Goal: Task Accomplishment & Management: Use online tool/utility

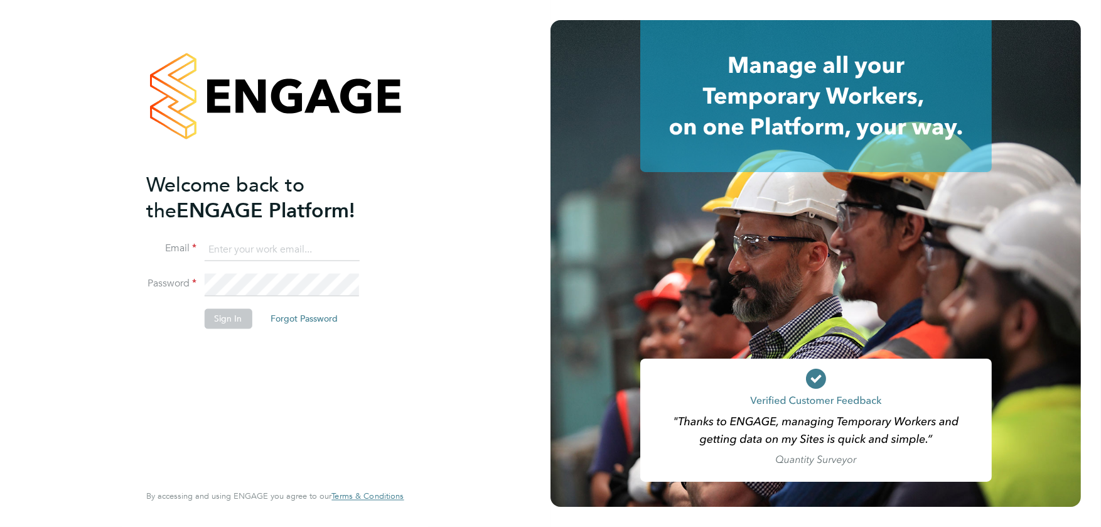
click at [269, 250] on input at bounding box center [281, 249] width 155 height 23
type input "stephen.harrison@vistry.co.uk"
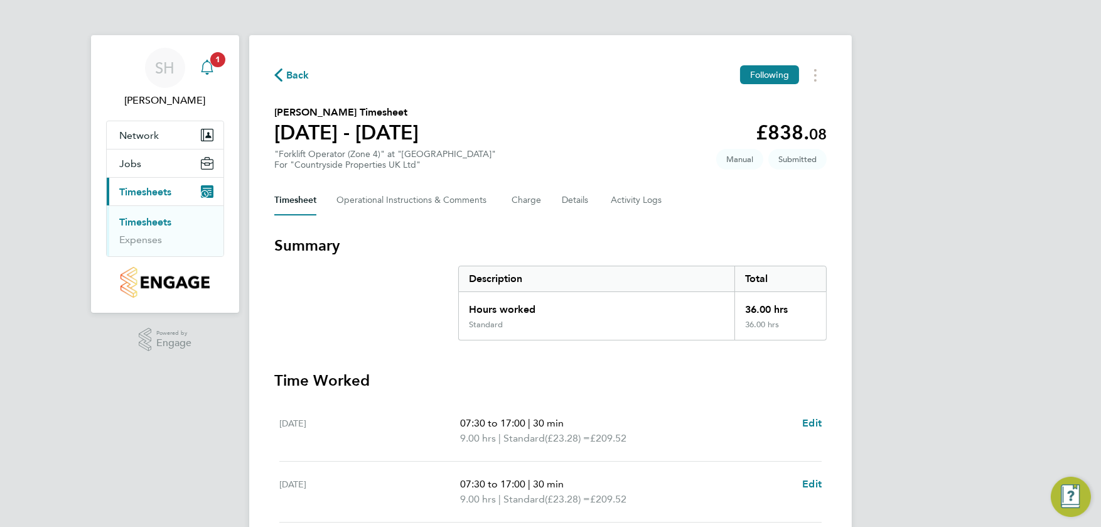
click at [210, 67] on icon "Main navigation" at bounding box center [207, 67] width 15 height 15
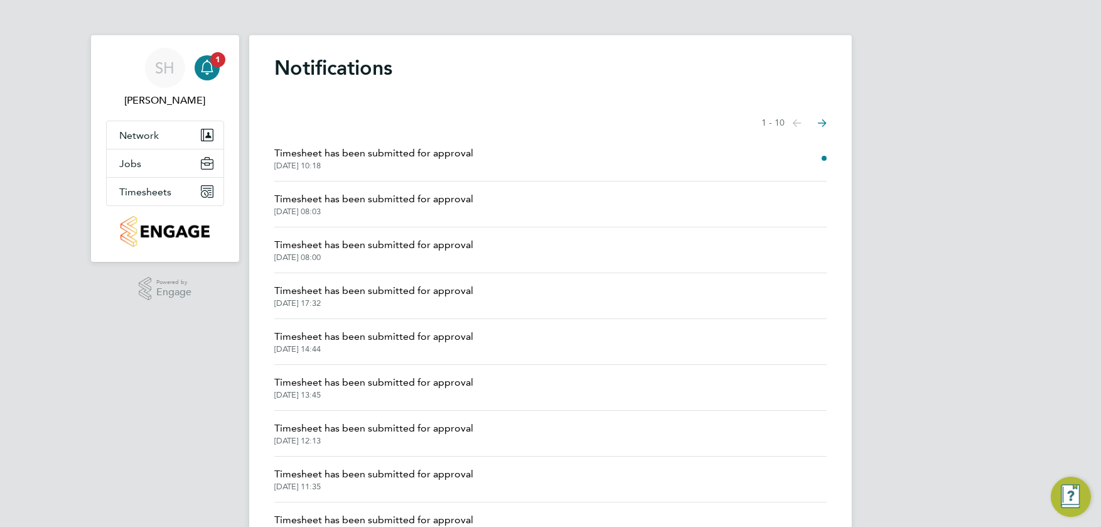
click at [365, 157] on span "Timesheet has been submitted for approval" at bounding box center [373, 153] width 199 height 15
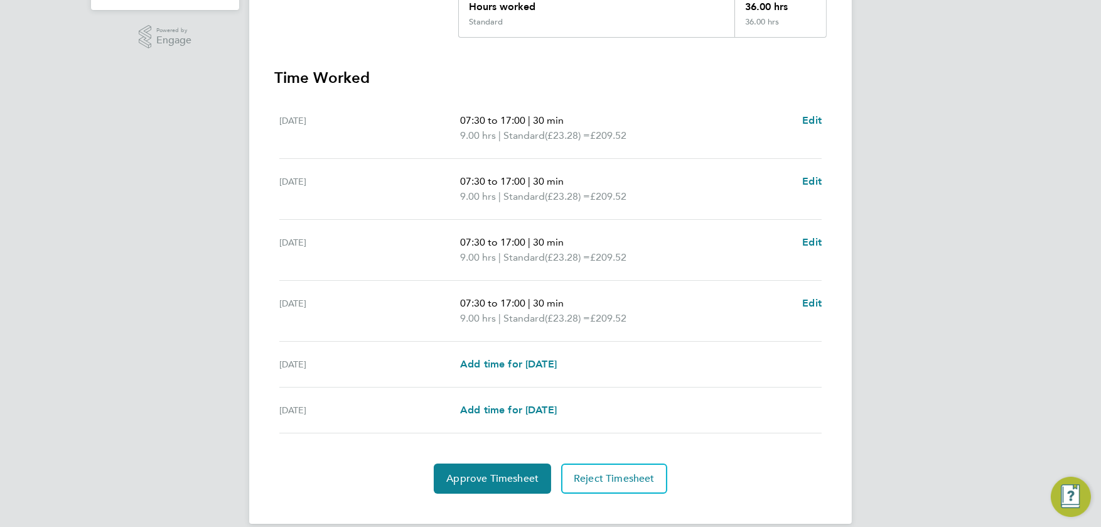
scroll to position [319, 0]
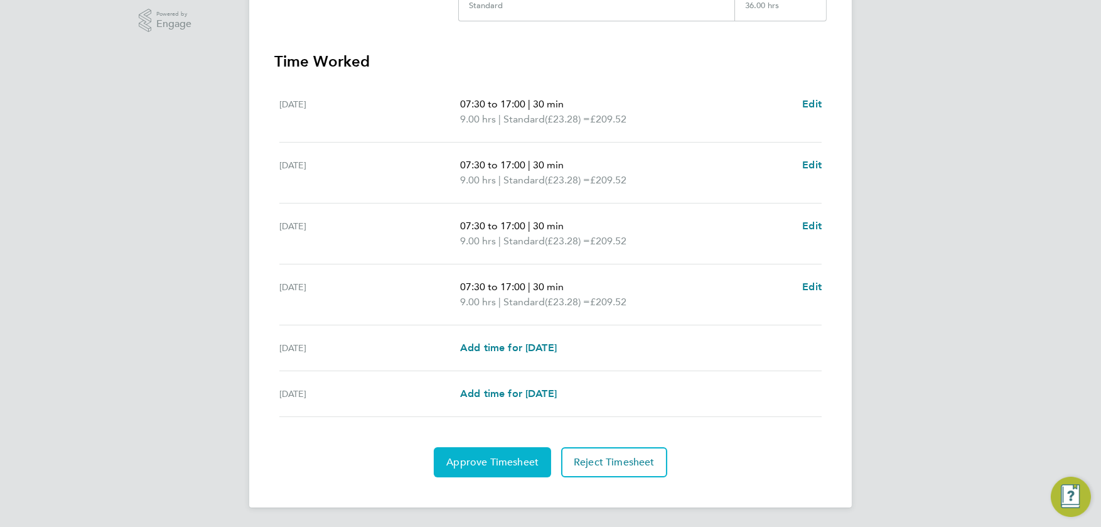
click at [482, 459] on span "Approve Timesheet" at bounding box center [492, 462] width 92 height 13
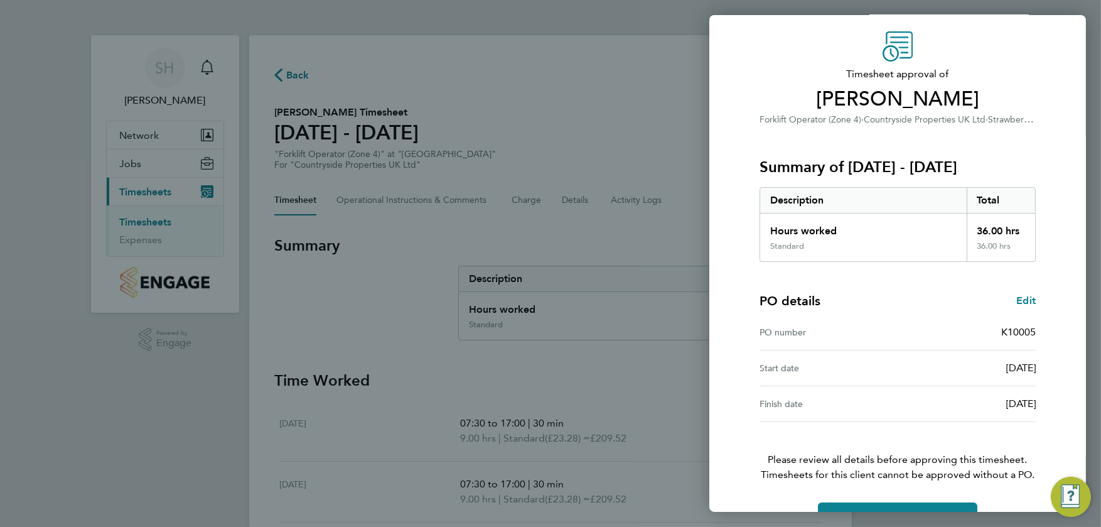
scroll to position [73, 0]
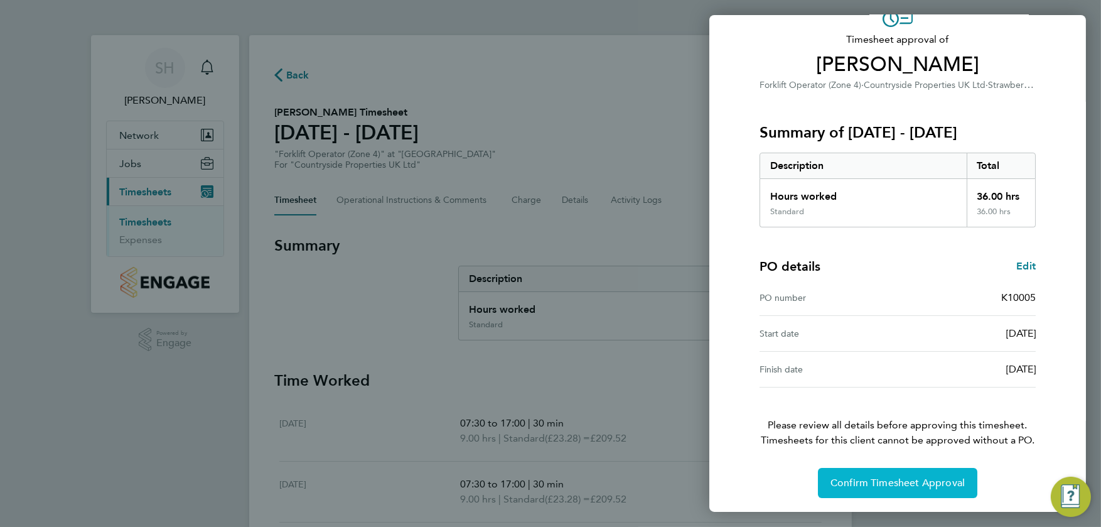
click at [866, 485] on span "Confirm Timesheet Approval" at bounding box center [897, 482] width 134 height 13
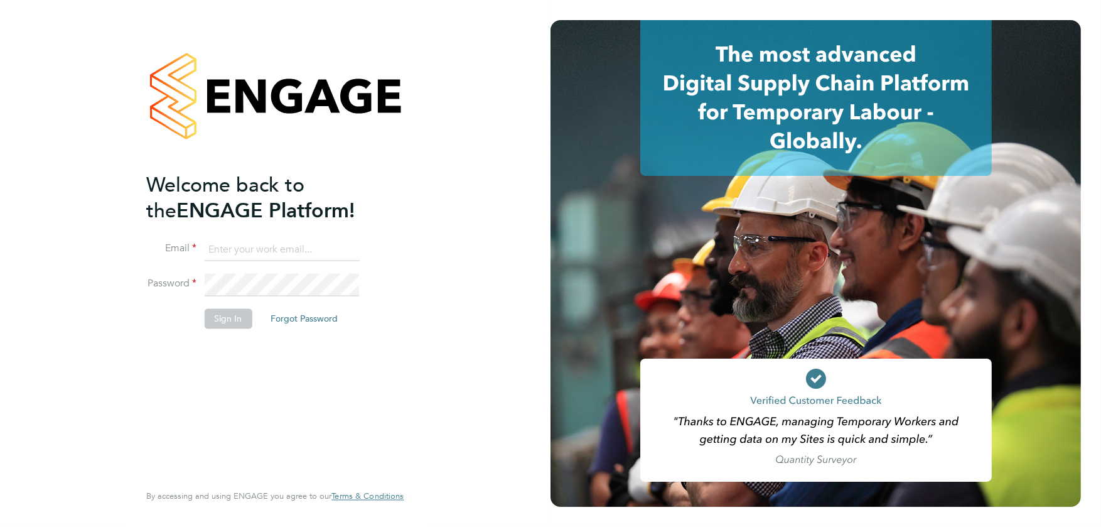
click at [232, 251] on input at bounding box center [281, 249] width 155 height 23
type input "stephen.harrison@vistry.co.uk"
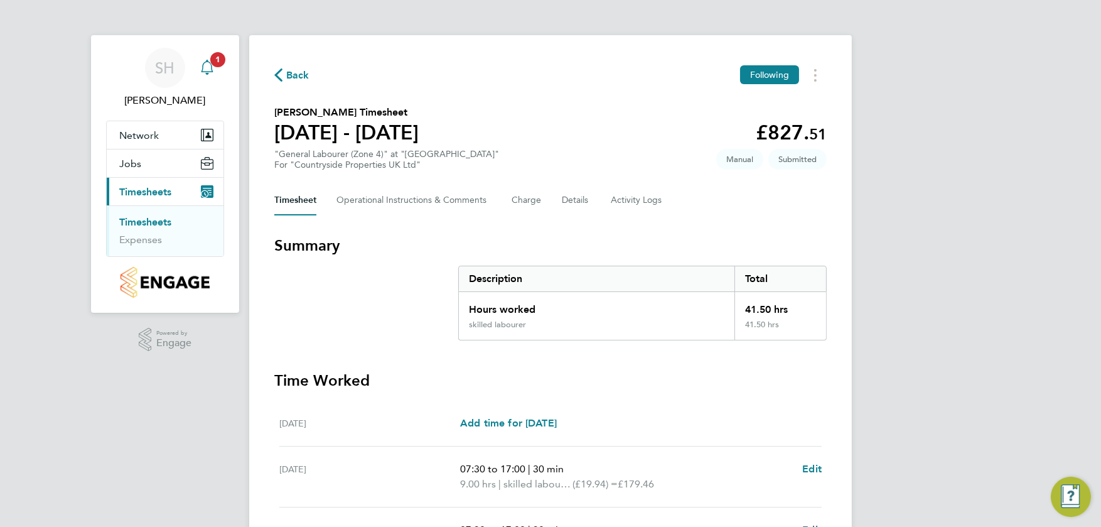
click at [210, 60] on span "1" at bounding box center [217, 59] width 15 height 15
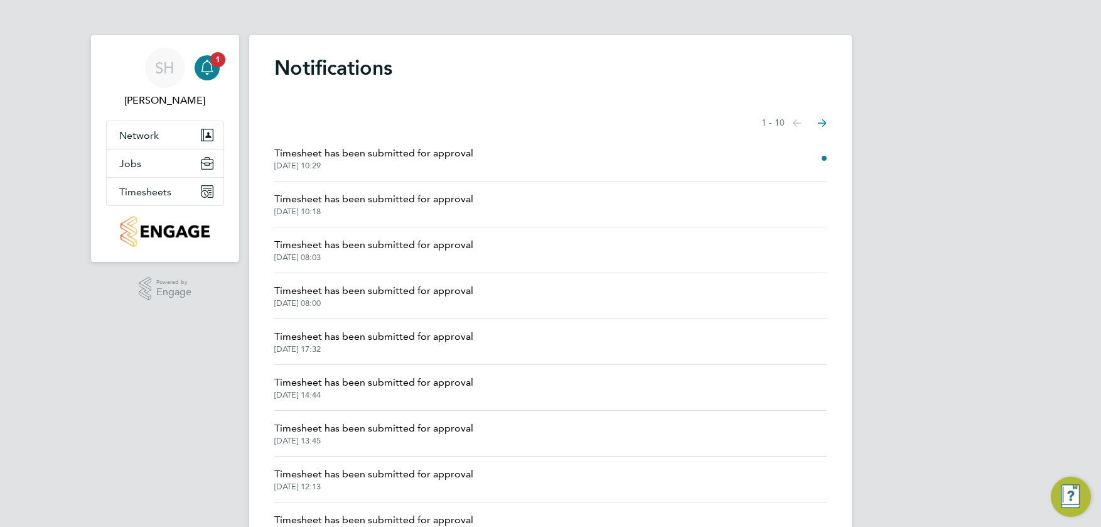
click at [308, 154] on span "Timesheet has been submitted for approval" at bounding box center [373, 153] width 199 height 15
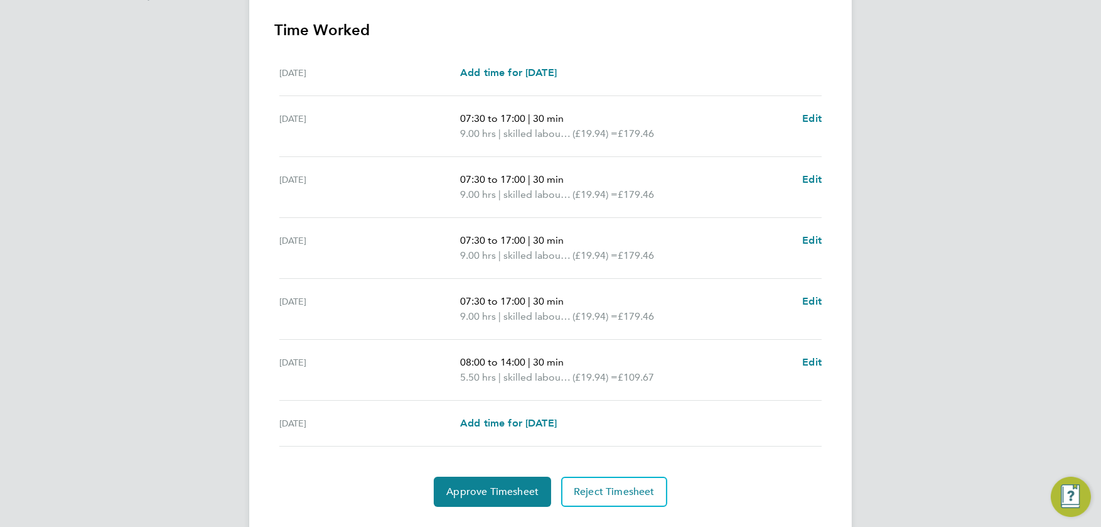
scroll to position [377, 0]
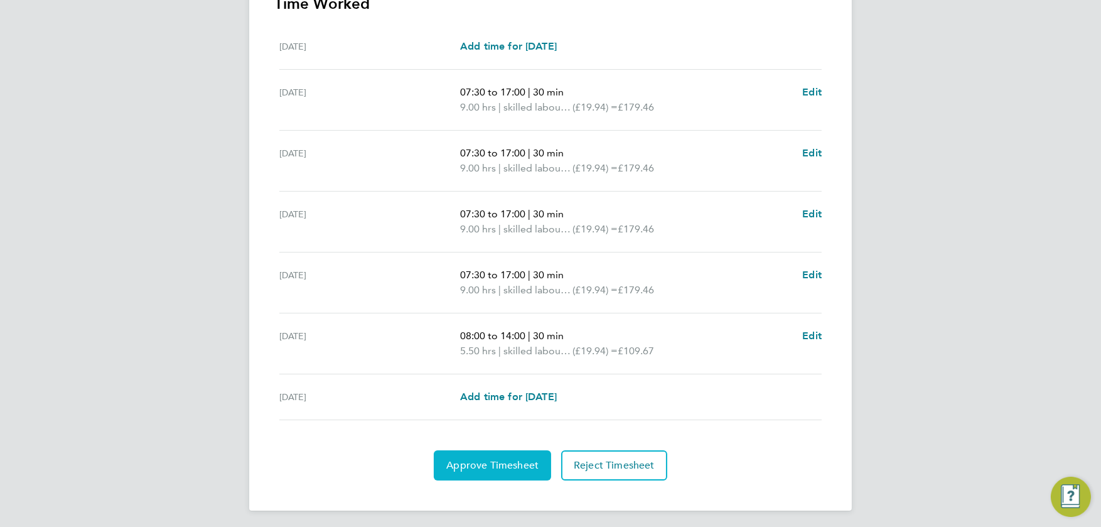
click at [488, 462] on span "Approve Timesheet" at bounding box center [492, 465] width 92 height 13
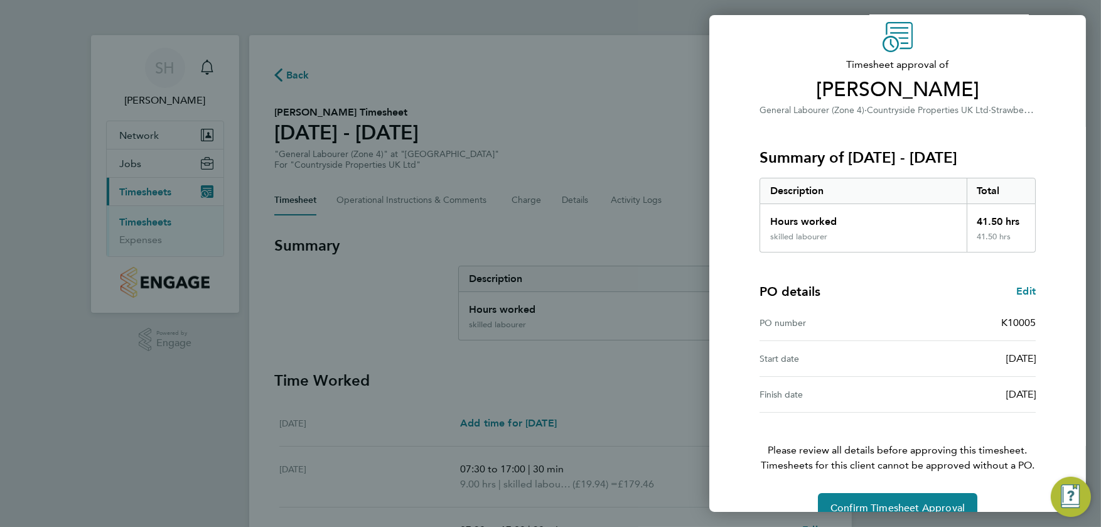
scroll to position [73, 0]
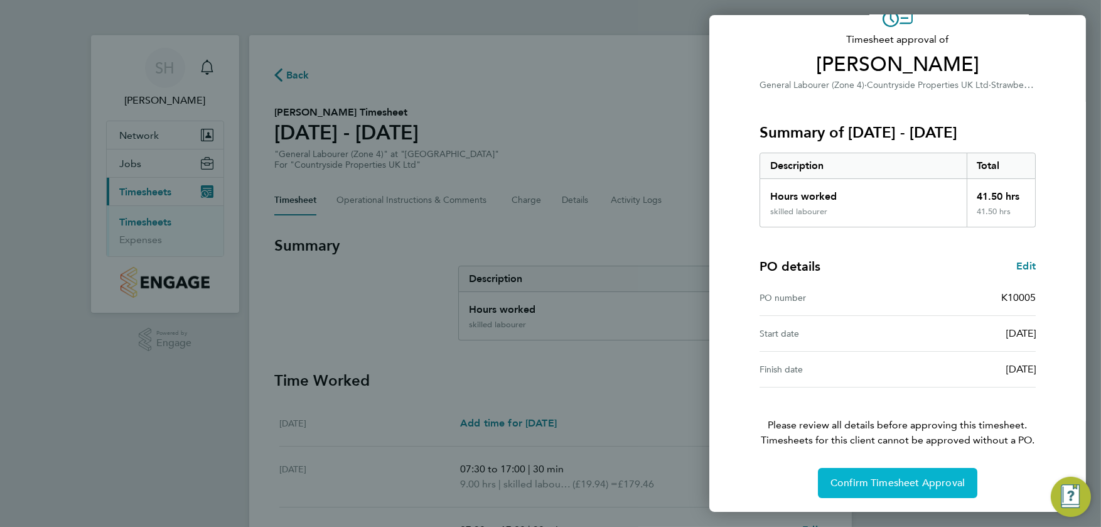
click at [894, 482] on span "Confirm Timesheet Approval" at bounding box center [897, 482] width 134 height 13
